Goal: Information Seeking & Learning: Learn about a topic

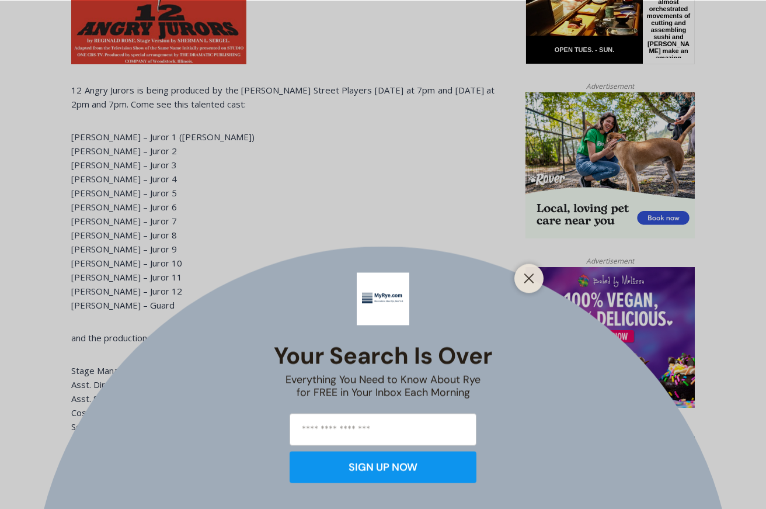
scroll to position [763, 0]
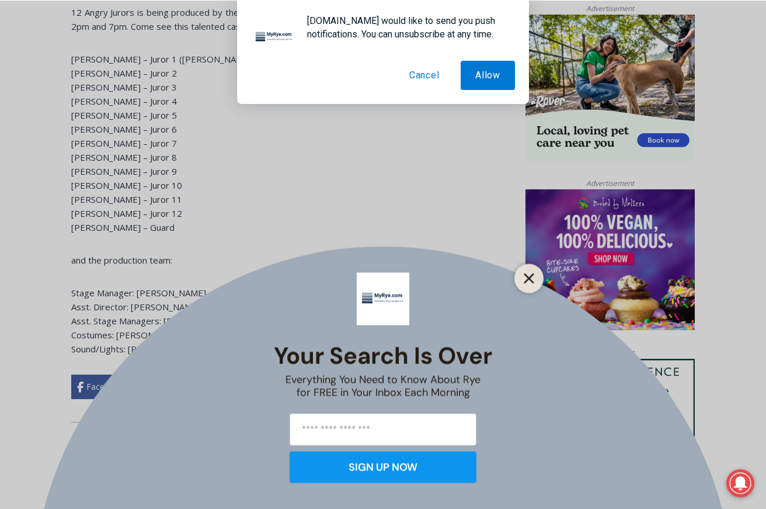
click at [527, 283] on icon "Close" at bounding box center [529, 278] width 11 height 11
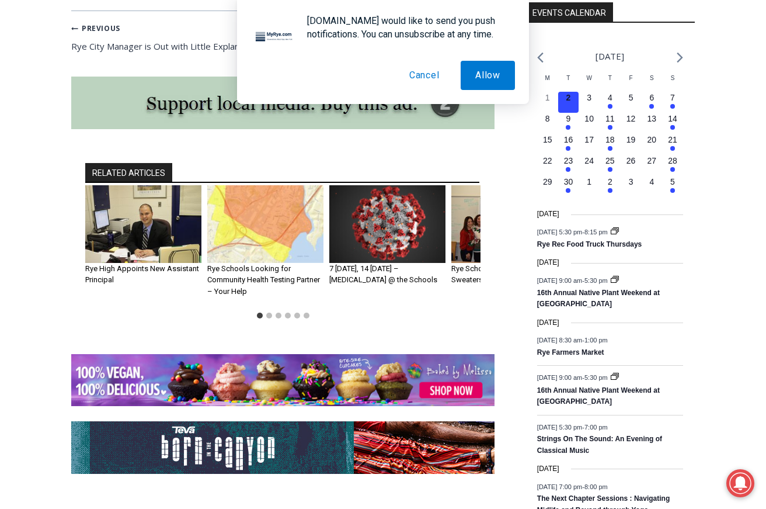
scroll to position [1302, 0]
click at [148, 222] on img "1 of 6" at bounding box center [143, 224] width 116 height 78
click at [112, 264] on link "Rye High Appoints New Assistant Principal" at bounding box center [142, 274] width 114 height 20
drag, startPoint x: 120, startPoint y: 260, endPoint x: 222, endPoint y: -47, distance: 323.3
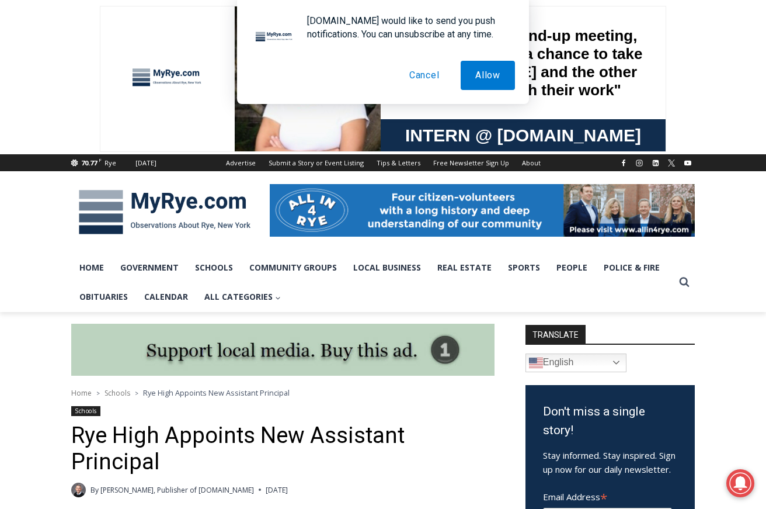
click at [163, 188] on img at bounding box center [164, 212] width 187 height 61
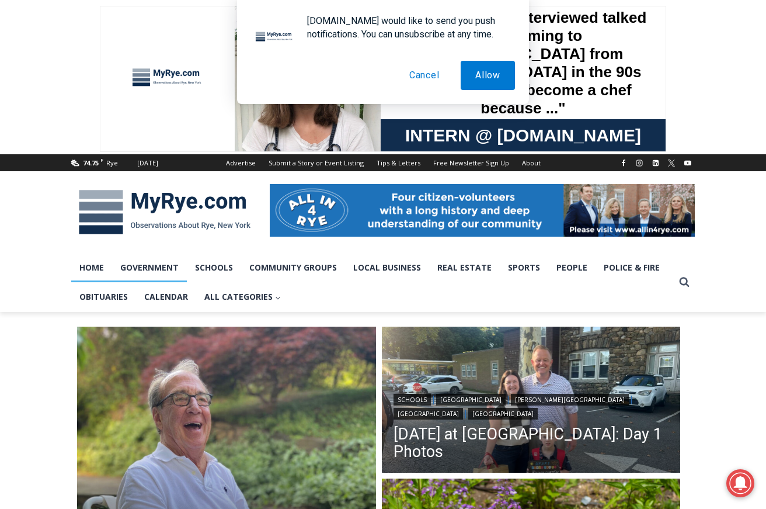
click at [171, 266] on link "Government" at bounding box center [149, 267] width 75 height 29
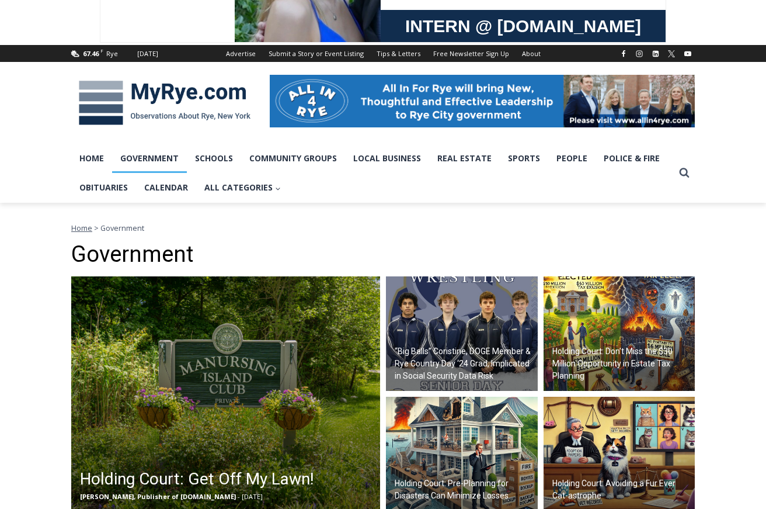
scroll to position [239, 0]
